Goal: Task Accomplishment & Management: Use online tool/utility

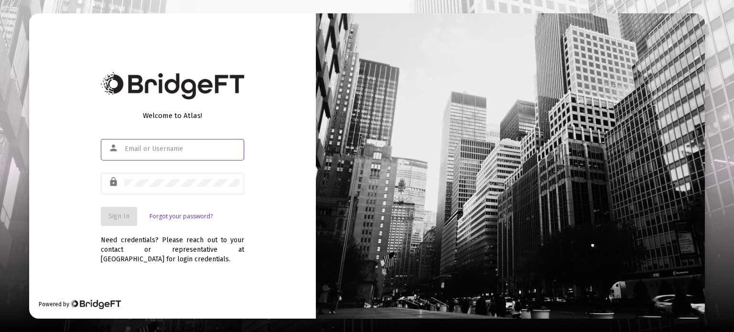
type input "[PERSON_NAME][EMAIL_ADDRESS][DOMAIN_NAME]"
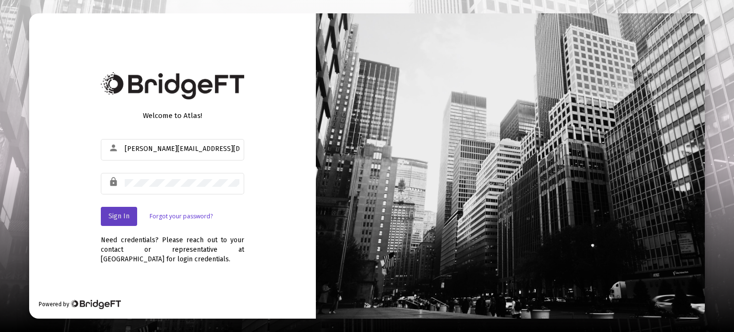
click at [119, 216] on span "Sign In" at bounding box center [118, 216] width 21 height 8
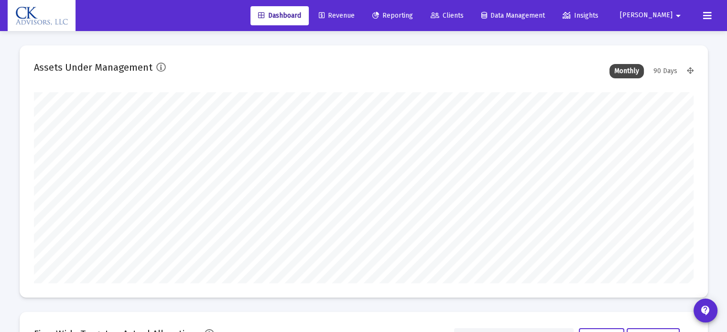
scroll to position [191, 660]
type input "[DATE]"
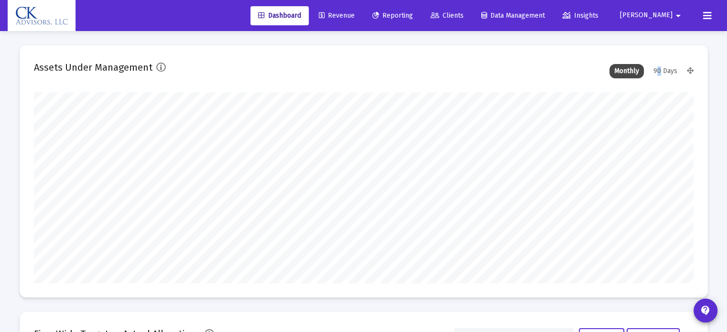
click at [659, 68] on div "90 Days" at bounding box center [665, 71] width 33 height 14
click at [413, 13] on span "Reporting" at bounding box center [392, 15] width 41 height 8
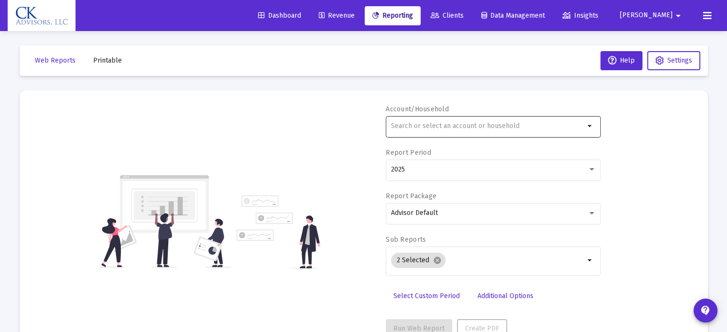
click at [412, 122] on input "text" at bounding box center [488, 126] width 194 height 8
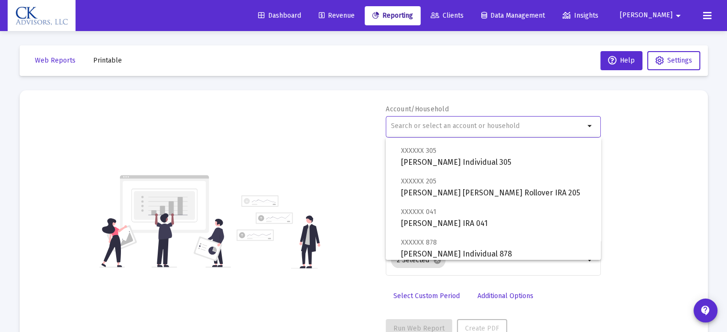
scroll to position [430, 0]
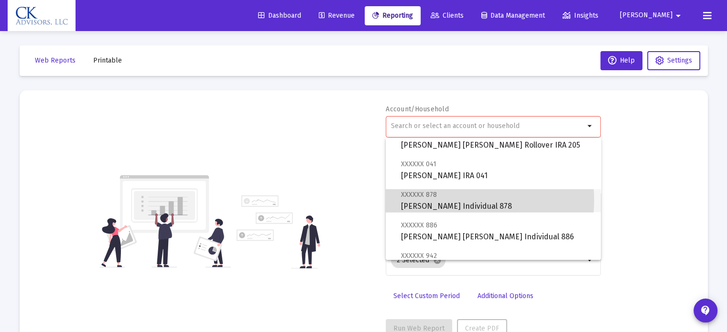
click at [456, 200] on span "XXXXXX 878 Daniel K Cantor Individual 878" at bounding box center [497, 200] width 192 height 23
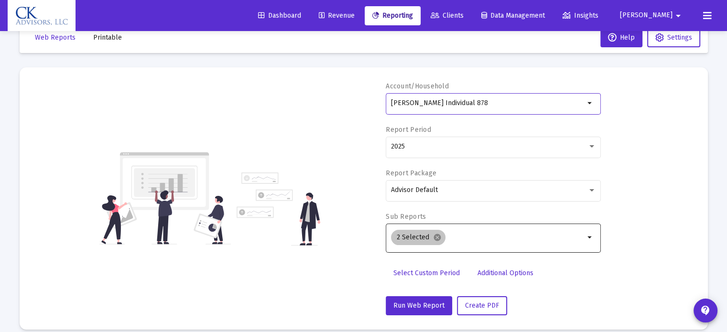
scroll to position [34, 0]
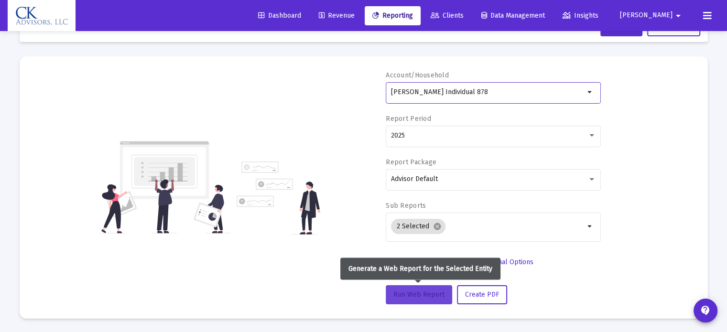
click at [414, 292] on span "Run Web Report" at bounding box center [418, 295] width 51 height 8
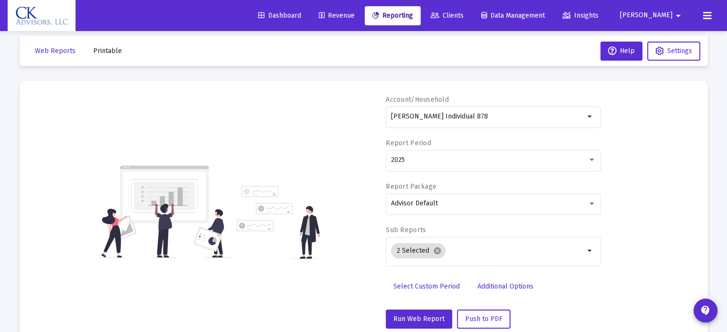
scroll to position [0, 0]
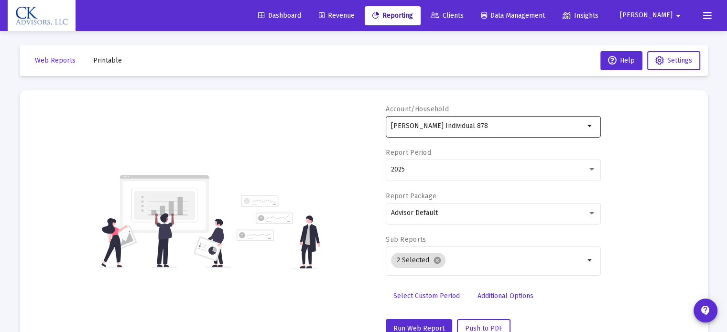
click at [589, 129] on mat-icon "arrow_drop_down" at bounding box center [590, 125] width 11 height 11
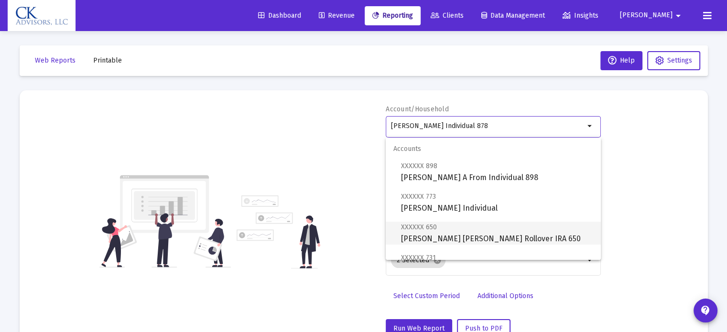
click at [499, 240] on span "XXXXXX 650 Marc Rand Mofsowitz Rollover IRA 650" at bounding box center [497, 232] width 192 height 23
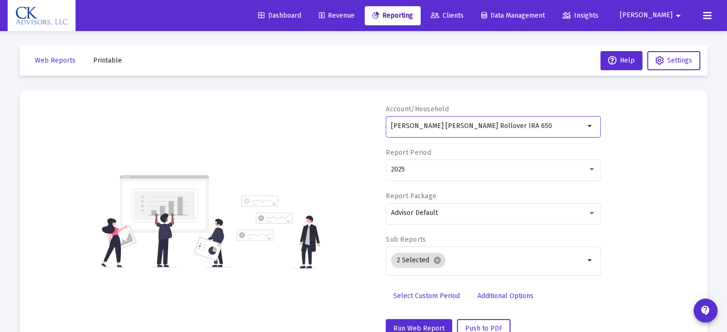
scroll to position [96, 0]
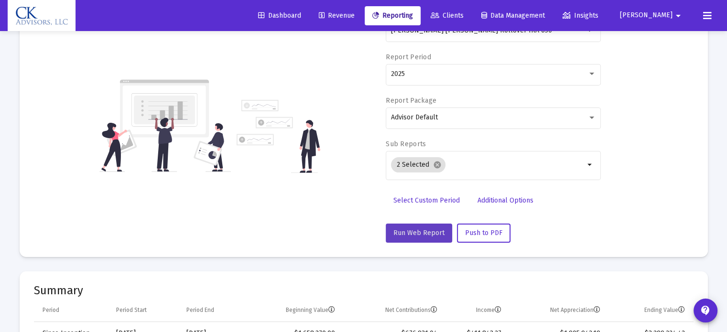
click at [419, 231] on span "Run Web Report" at bounding box center [418, 233] width 51 height 8
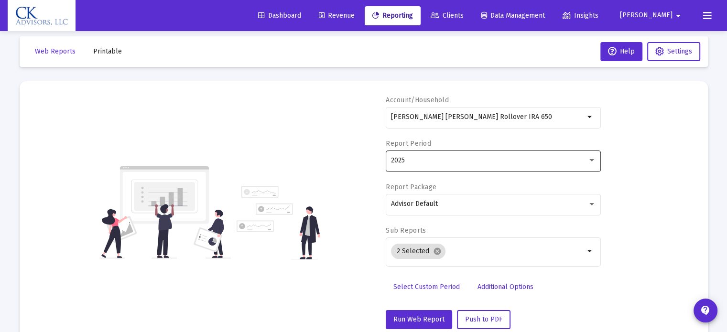
scroll to position [0, 0]
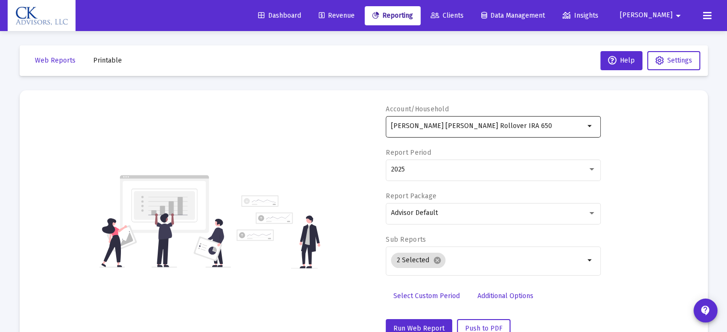
click at [592, 130] on mat-icon "arrow_drop_down" at bounding box center [590, 125] width 11 height 11
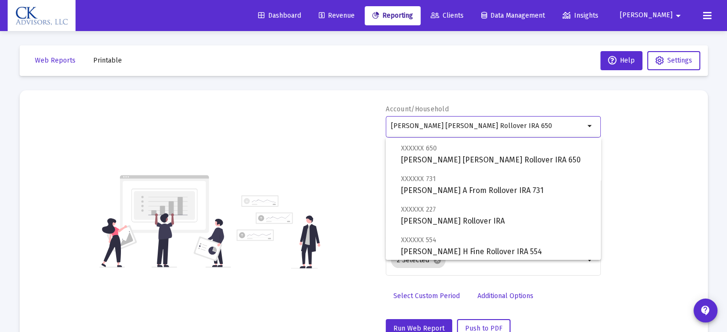
scroll to position [96, 0]
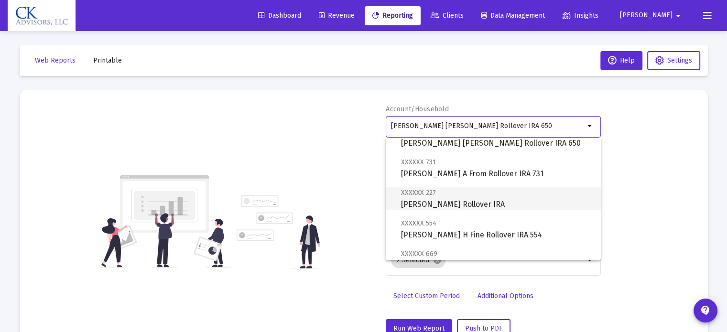
click at [497, 199] on span "XXXXXX 227 Ronni D Cantor Rollover IRA" at bounding box center [497, 198] width 192 height 23
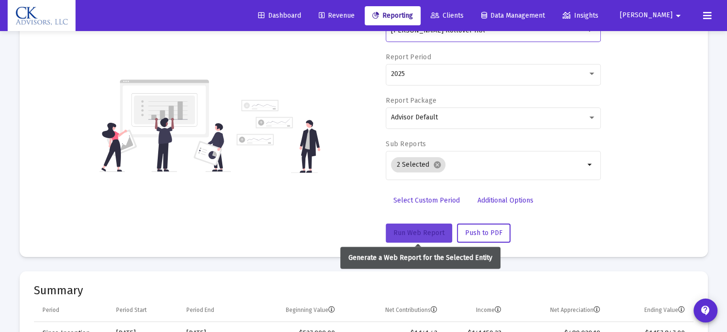
click at [412, 236] on span "Run Web Report" at bounding box center [418, 233] width 51 height 8
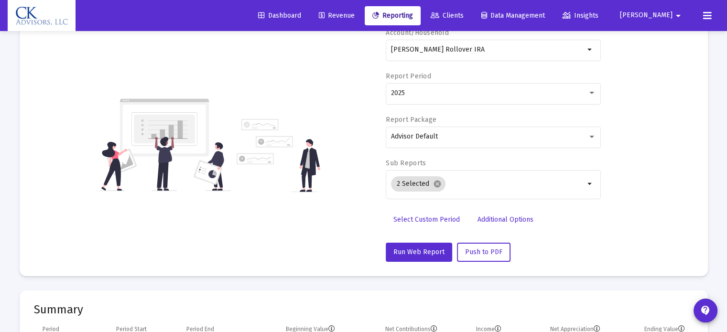
scroll to position [0, 0]
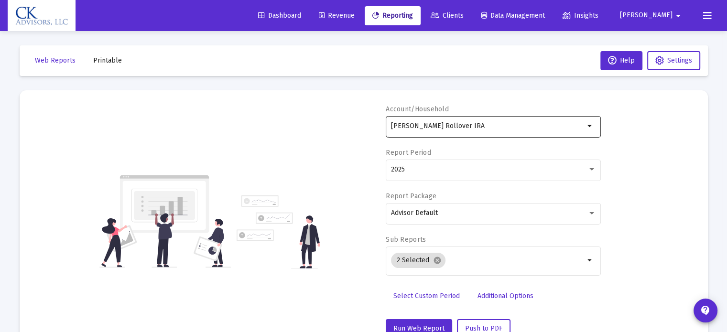
click at [580, 129] on input "Ronni D Cantor Rollover IRA" at bounding box center [488, 126] width 194 height 8
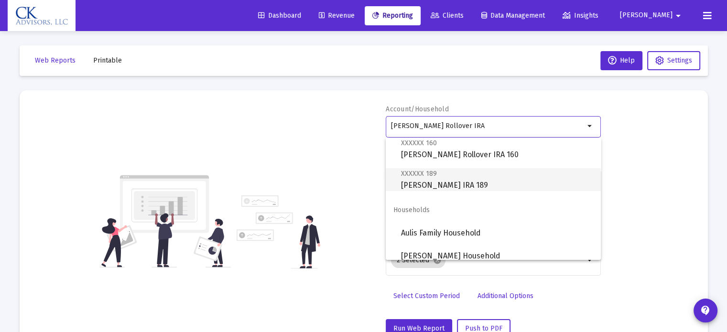
scroll to position [526, 0]
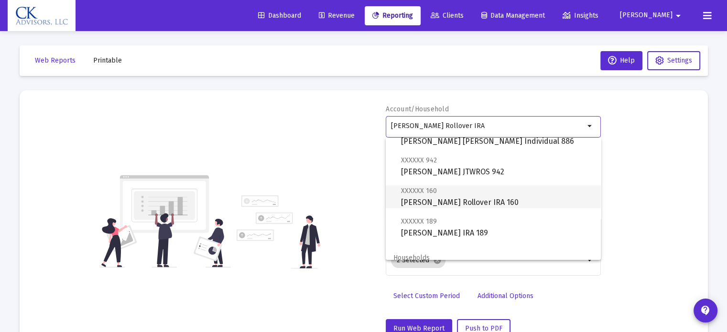
click at [456, 198] on span "XXXXXX 160 Lester A Greenberg Rollover IRA 160" at bounding box center [497, 196] width 192 height 23
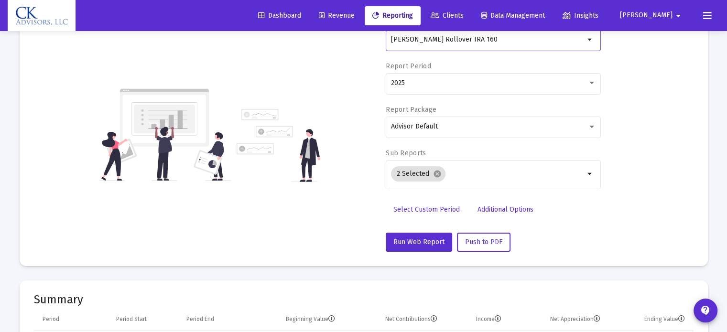
scroll to position [96, 0]
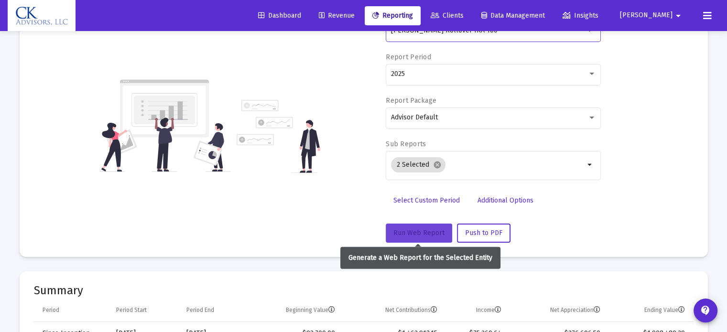
click at [418, 230] on span "Run Web Report" at bounding box center [418, 233] width 51 height 8
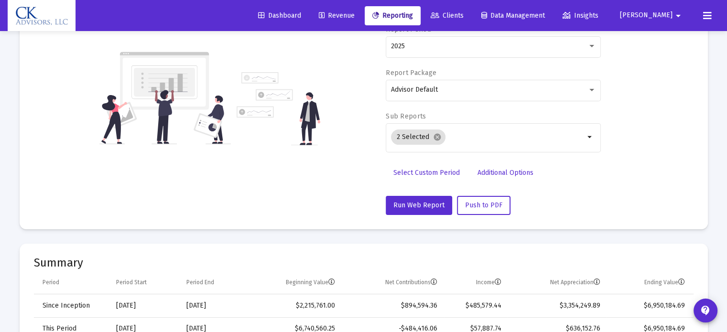
scroll to position [143, 0]
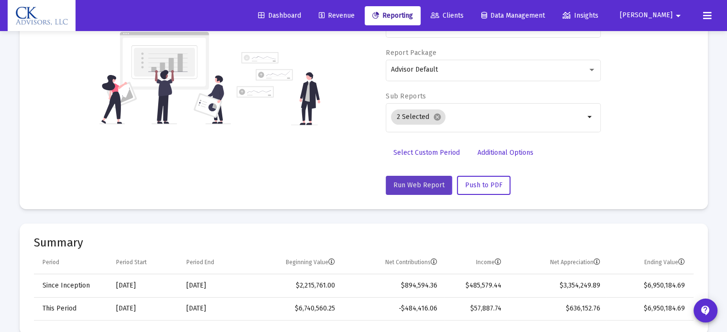
click at [409, 184] on span "Run Web Report" at bounding box center [418, 185] width 51 height 8
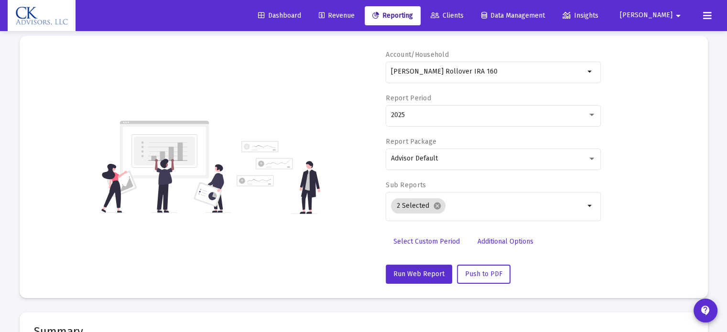
scroll to position [0, 0]
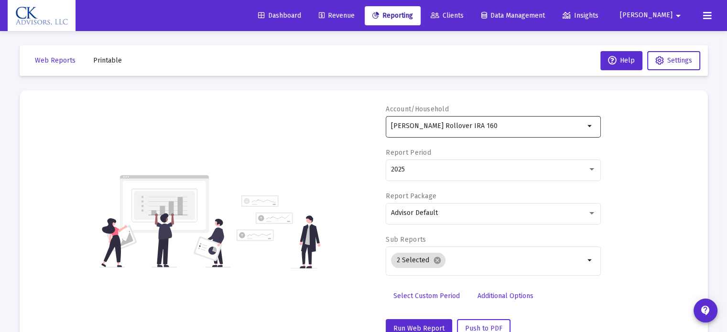
click at [594, 128] on mat-icon "arrow_drop_down" at bounding box center [590, 125] width 11 height 11
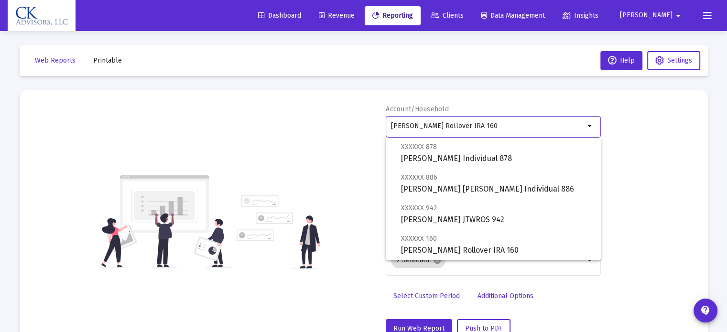
scroll to position [287, 0]
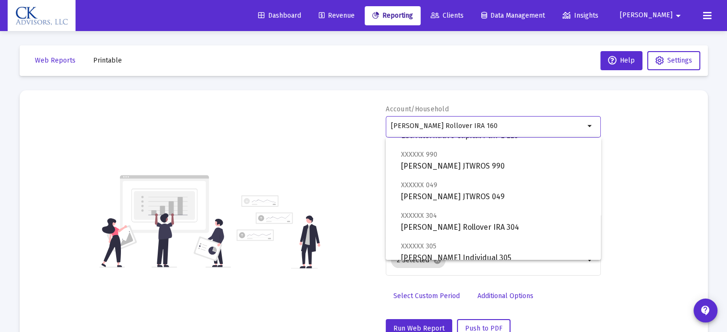
drag, startPoint x: 536, startPoint y: 123, endPoint x: 332, endPoint y: 161, distance: 208.0
click at [332, 160] on div "Account/Household Lester A Greenberg Rollover IRA 160 arrow_drop_down Report Pe…" at bounding box center [364, 222] width 660 height 234
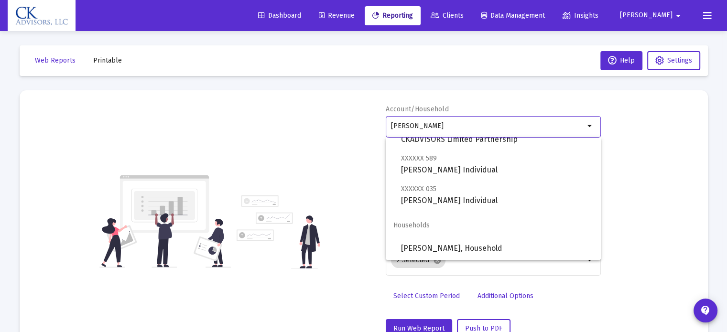
scroll to position [8, 0]
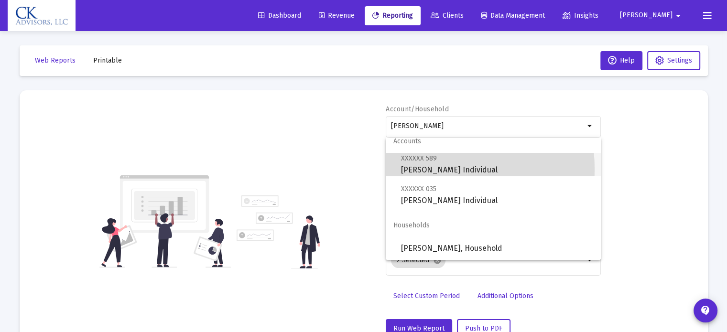
click at [418, 170] on span "XXXXXX 589 Pamela Cantor Individual" at bounding box center [497, 163] width 192 height 23
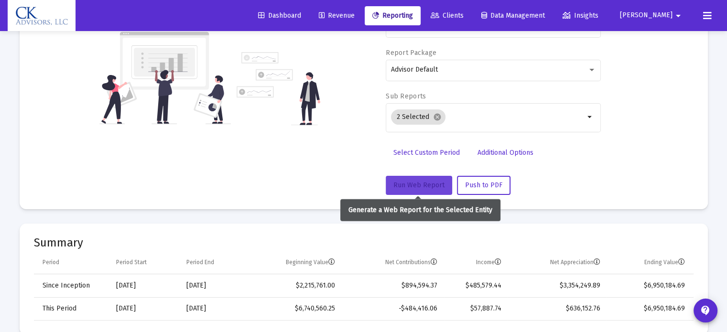
click at [423, 183] on span "Run Web Report" at bounding box center [418, 185] width 51 height 8
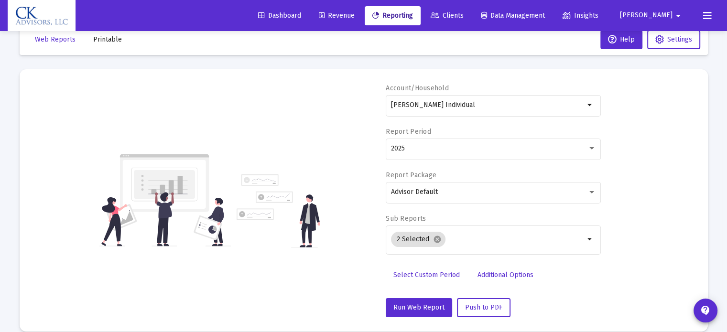
scroll to position [0, 0]
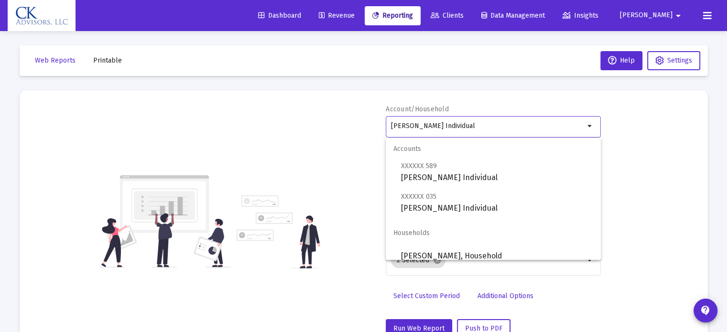
drag, startPoint x: 488, startPoint y: 126, endPoint x: 323, endPoint y: 127, distance: 165.4
click at [323, 131] on div "Account/Household Pamela Cantor Individual arrow_drop_down Report Period 2025 R…" at bounding box center [364, 222] width 660 height 234
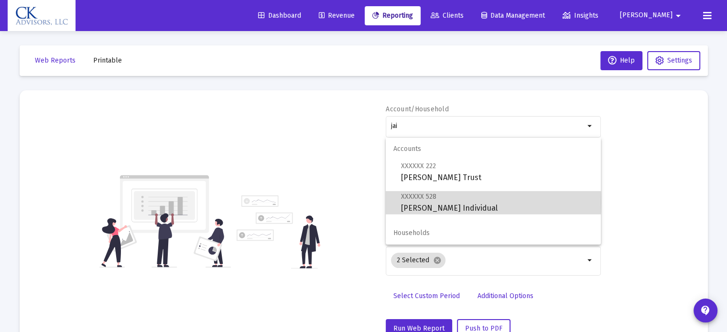
click at [411, 202] on span "XXXXXX 528 Jaime Cantor Individual" at bounding box center [497, 202] width 192 height 23
type input "Jaime Cantor Individual"
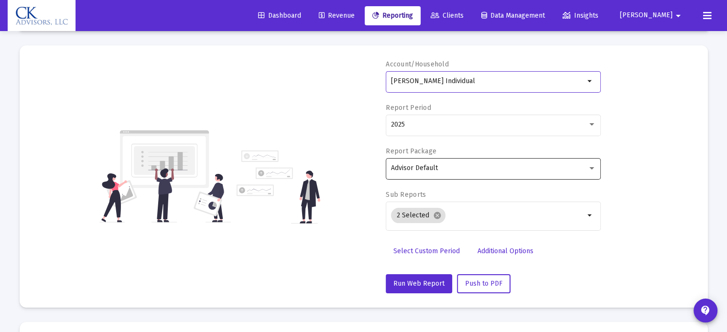
scroll to position [96, 0]
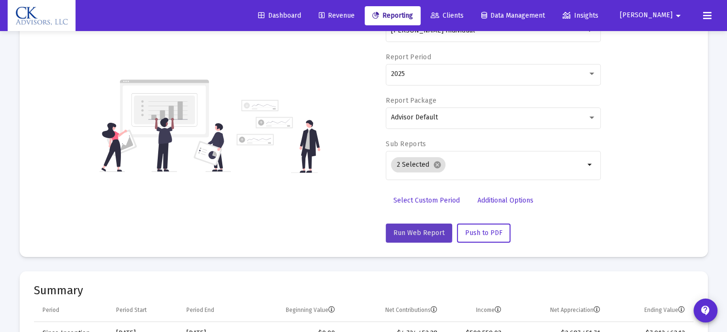
click at [413, 227] on button "Run Web Report" at bounding box center [419, 233] width 66 height 19
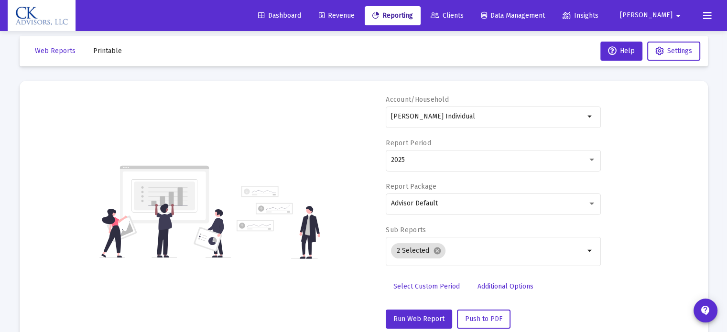
scroll to position [0, 0]
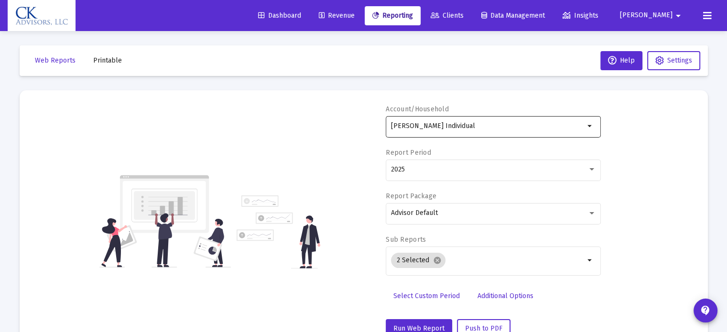
click at [592, 130] on mat-icon "arrow_drop_down" at bounding box center [590, 125] width 11 height 11
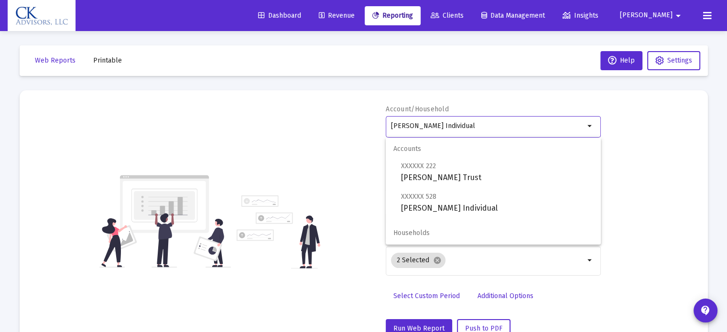
drag, startPoint x: 470, startPoint y: 125, endPoint x: 351, endPoint y: 110, distance: 119.9
click at [351, 110] on div "Account/Household Jaime Cantor Individual arrow_drop_down Report Period 2025 Re…" at bounding box center [364, 222] width 660 height 234
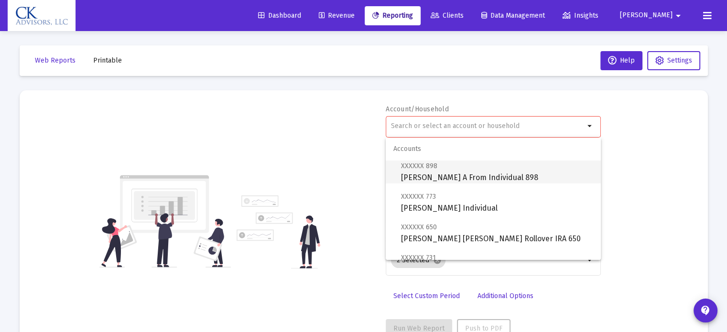
click at [466, 170] on span "XXXXXX 898 Gabrielle A From Individual 898" at bounding box center [497, 171] width 192 height 23
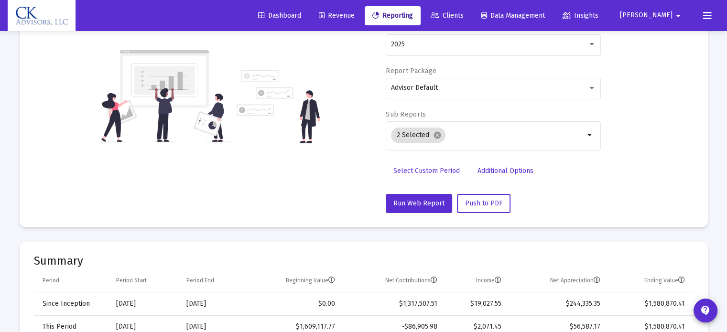
scroll to position [143, 0]
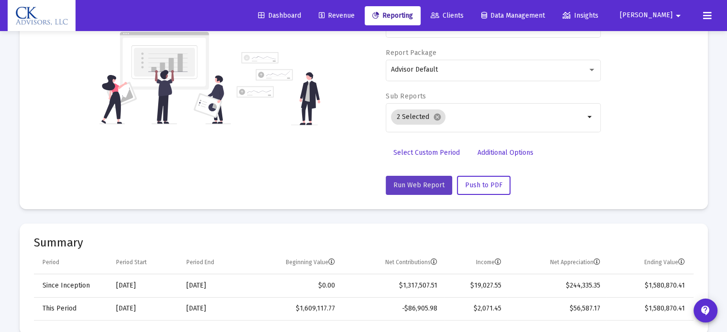
click at [430, 182] on span "Run Web Report" at bounding box center [418, 185] width 51 height 8
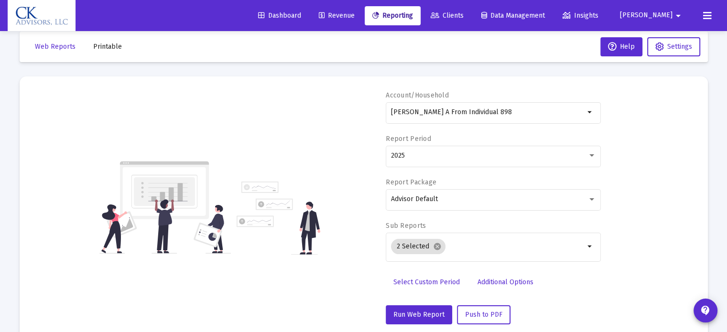
scroll to position [0, 0]
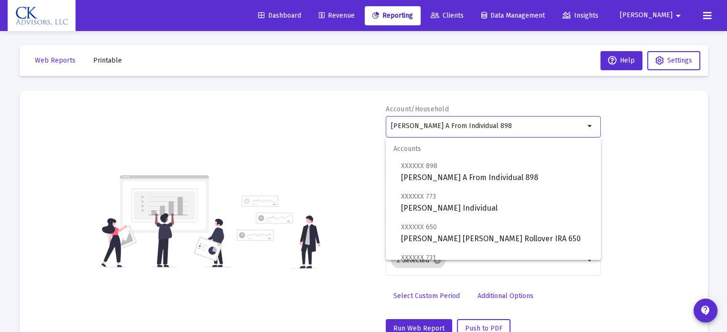
click at [498, 128] on input "Gabrielle A From Individual 898" at bounding box center [488, 126] width 194 height 8
drag, startPoint x: 498, startPoint y: 128, endPoint x: 271, endPoint y: 151, distance: 227.7
click at [271, 151] on div "Account/Household Gabrielle A From Individual 898 arrow_drop_down Report Period…" at bounding box center [364, 222] width 660 height 234
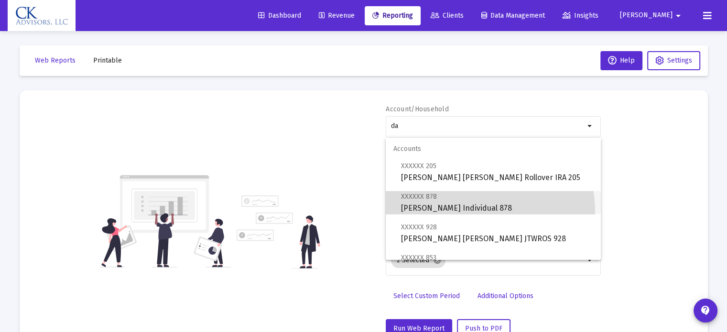
click at [438, 213] on span "XXXXXX 878 Daniel K Cantor Individual 878" at bounding box center [497, 202] width 192 height 23
type input "Daniel K Cantor Individual 878"
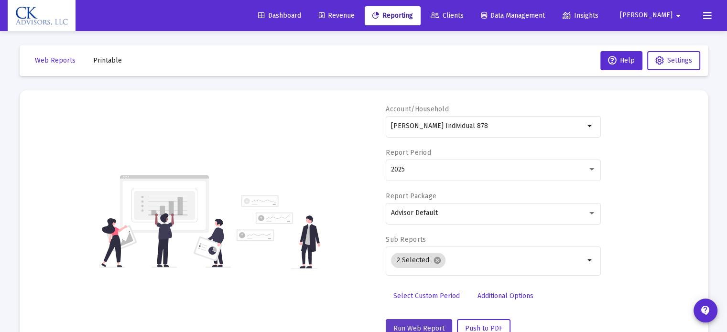
click at [424, 322] on button "Run Web Report" at bounding box center [419, 328] width 66 height 19
click at [662, 17] on span "Daniel" at bounding box center [646, 15] width 53 height 8
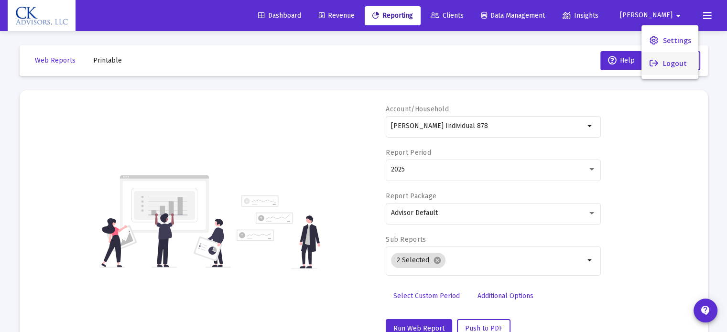
click at [672, 57] on button "Logout" at bounding box center [669, 63] width 57 height 23
